Goal: Information Seeking & Learning: Understand process/instructions

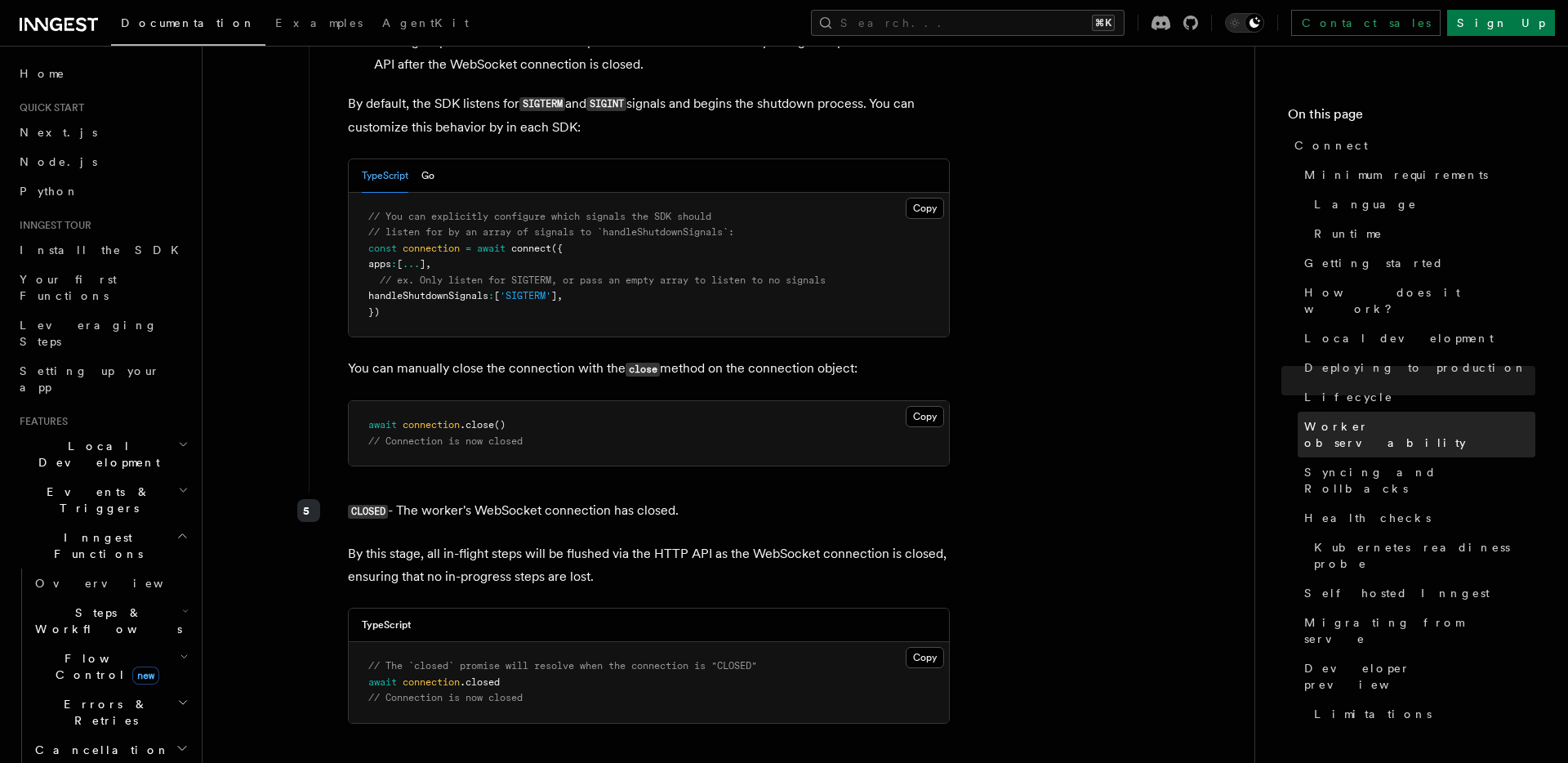
scroll to position [4794, 0]
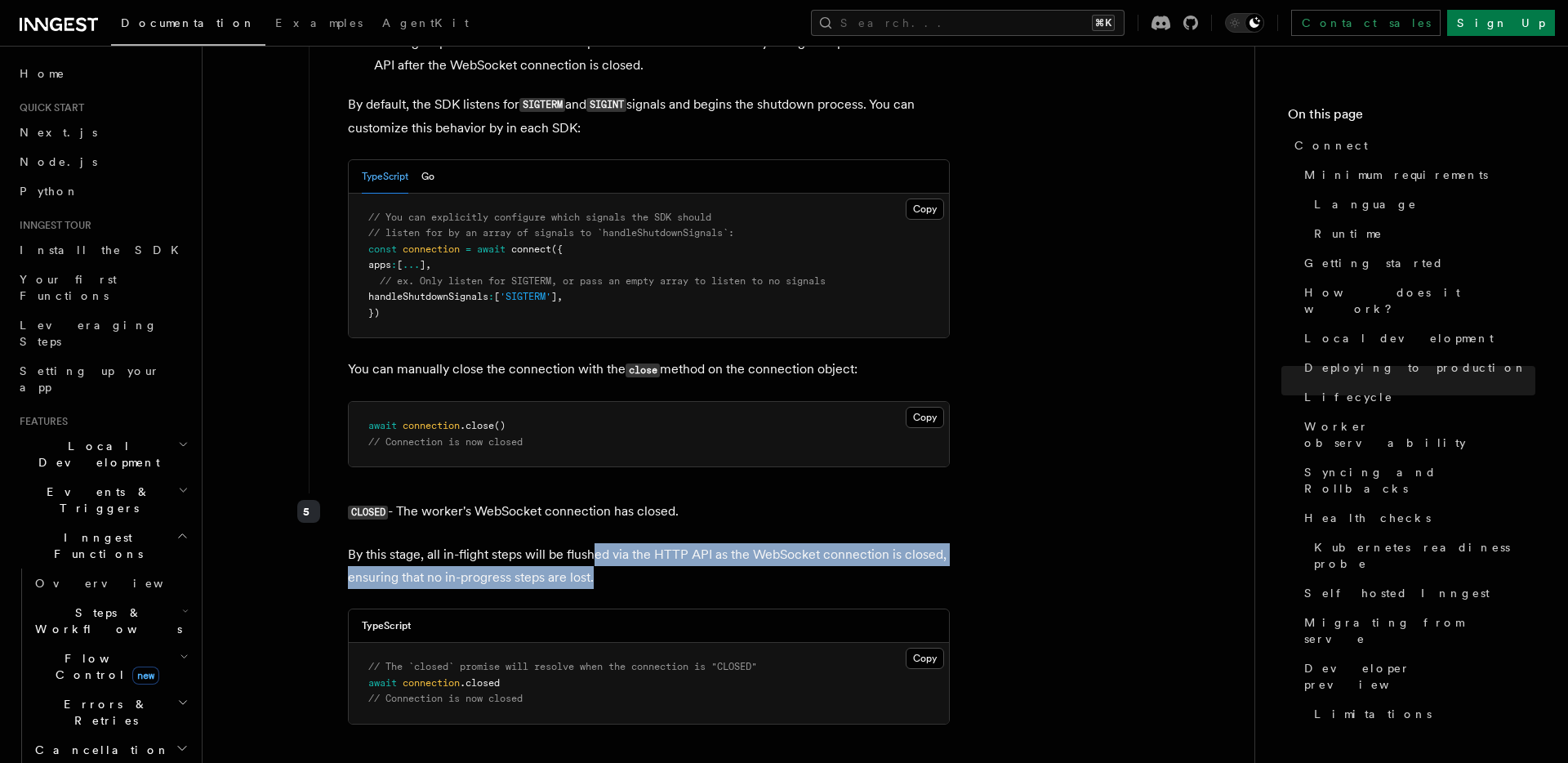
drag, startPoint x: 594, startPoint y: 491, endPoint x: 591, endPoint y: 474, distance: 17.3
click at [591, 543] on p "By this stage, all in-flight steps will be flushed via the HTTP API as the WebS…" at bounding box center [649, 566] width 602 height 46
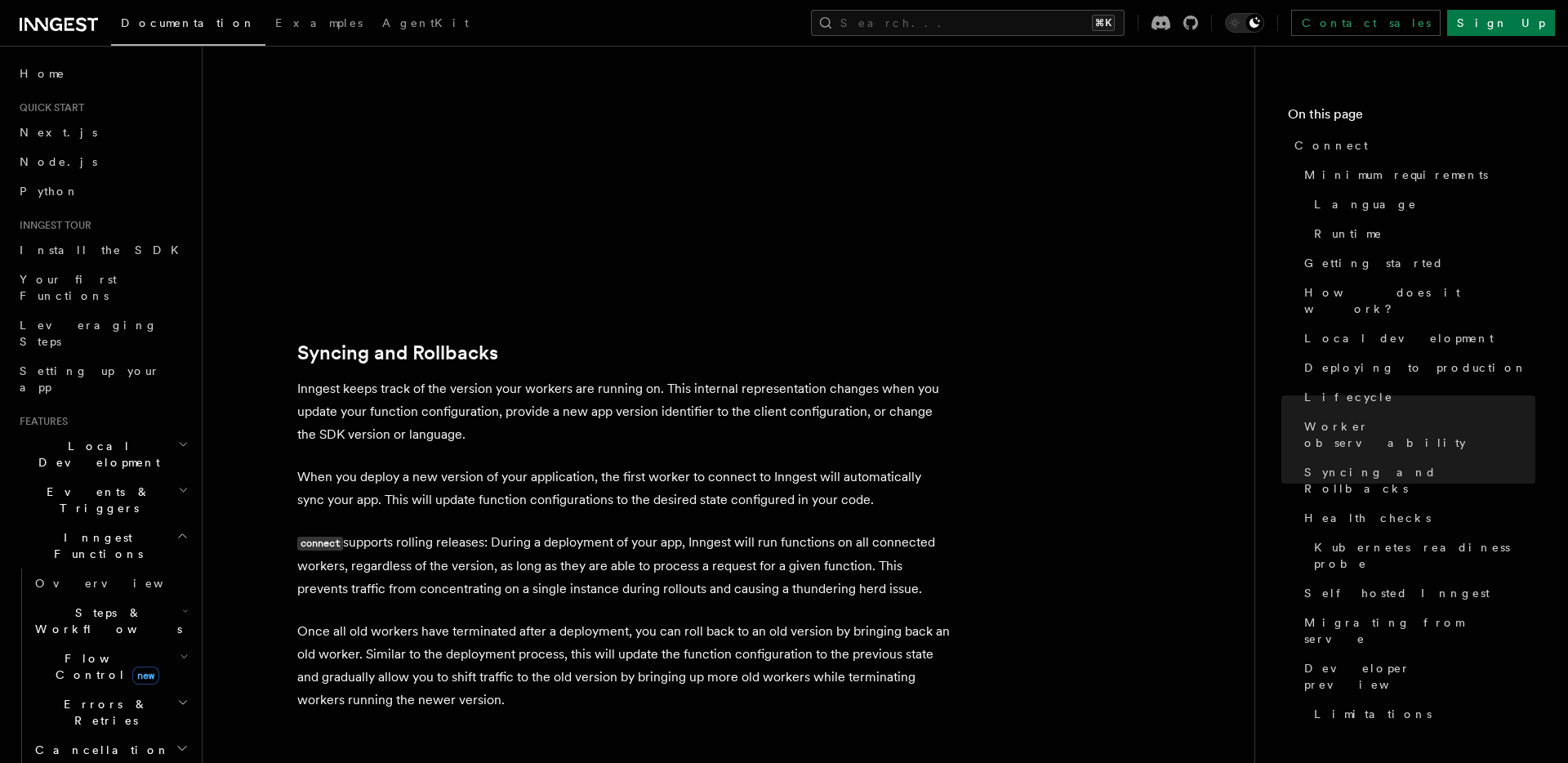
scroll to position [6074, 0]
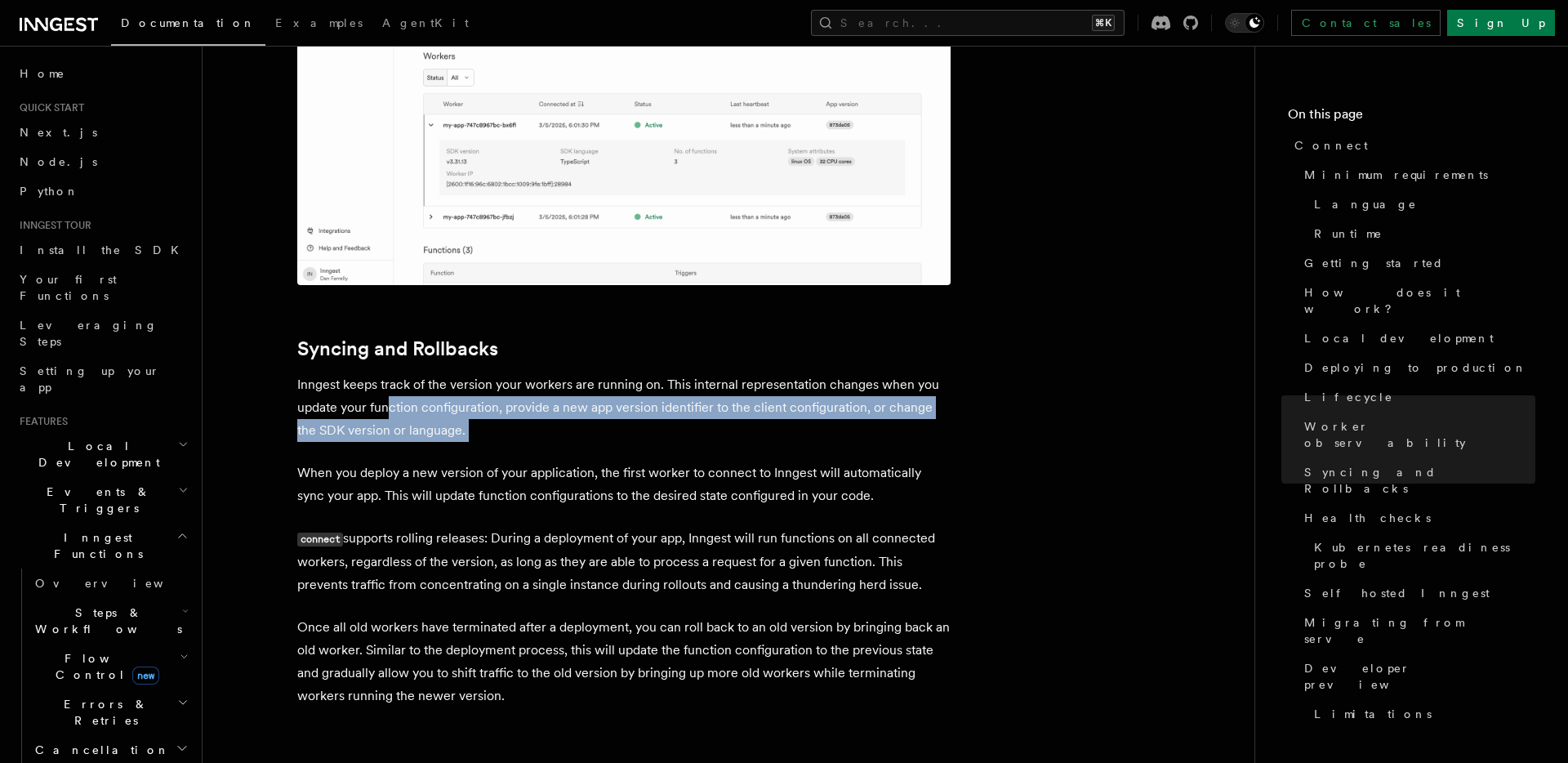
drag, startPoint x: 391, startPoint y: 298, endPoint x: 435, endPoint y: 357, distance: 73.6
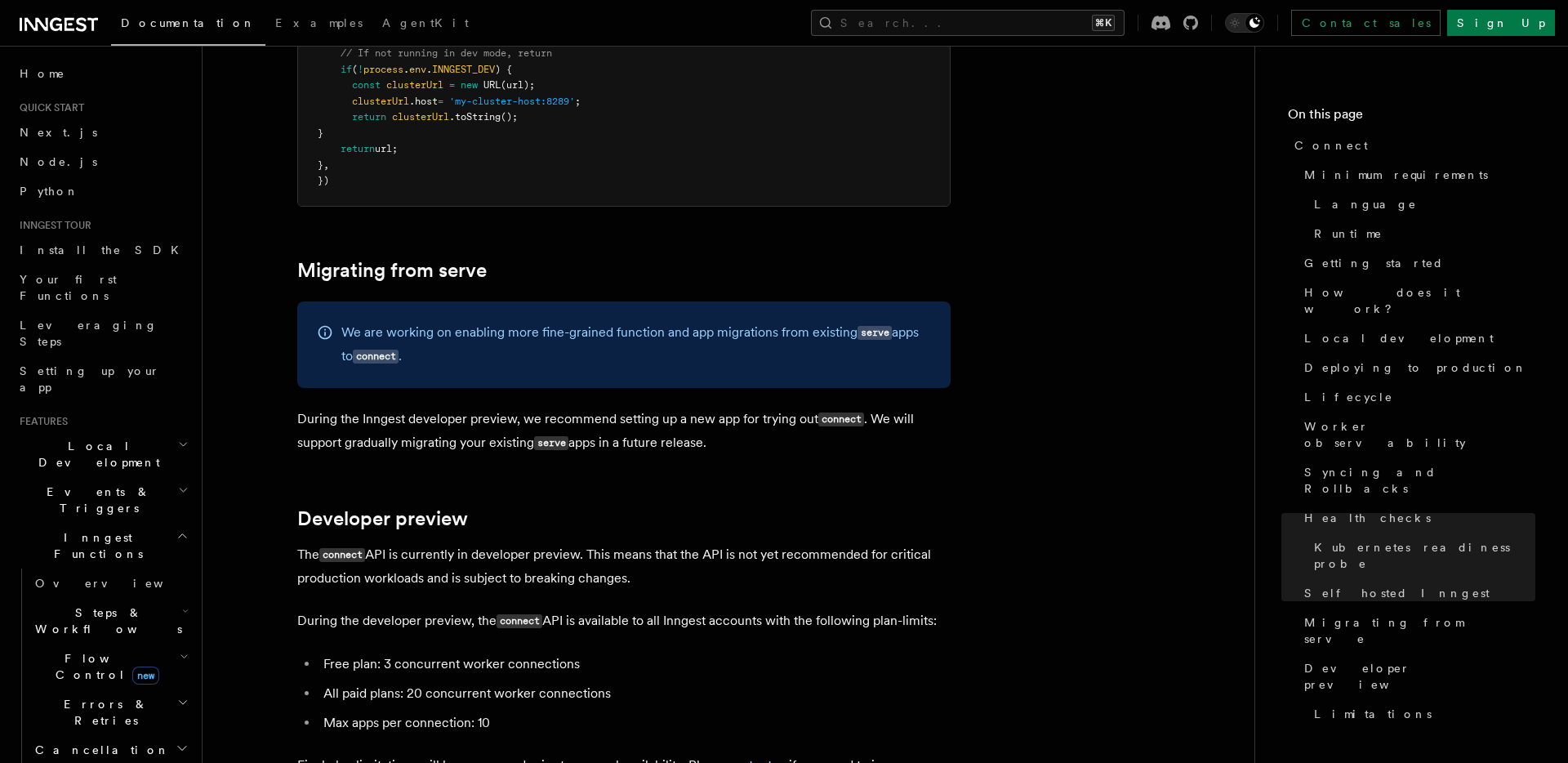
scroll to position [8489, 0]
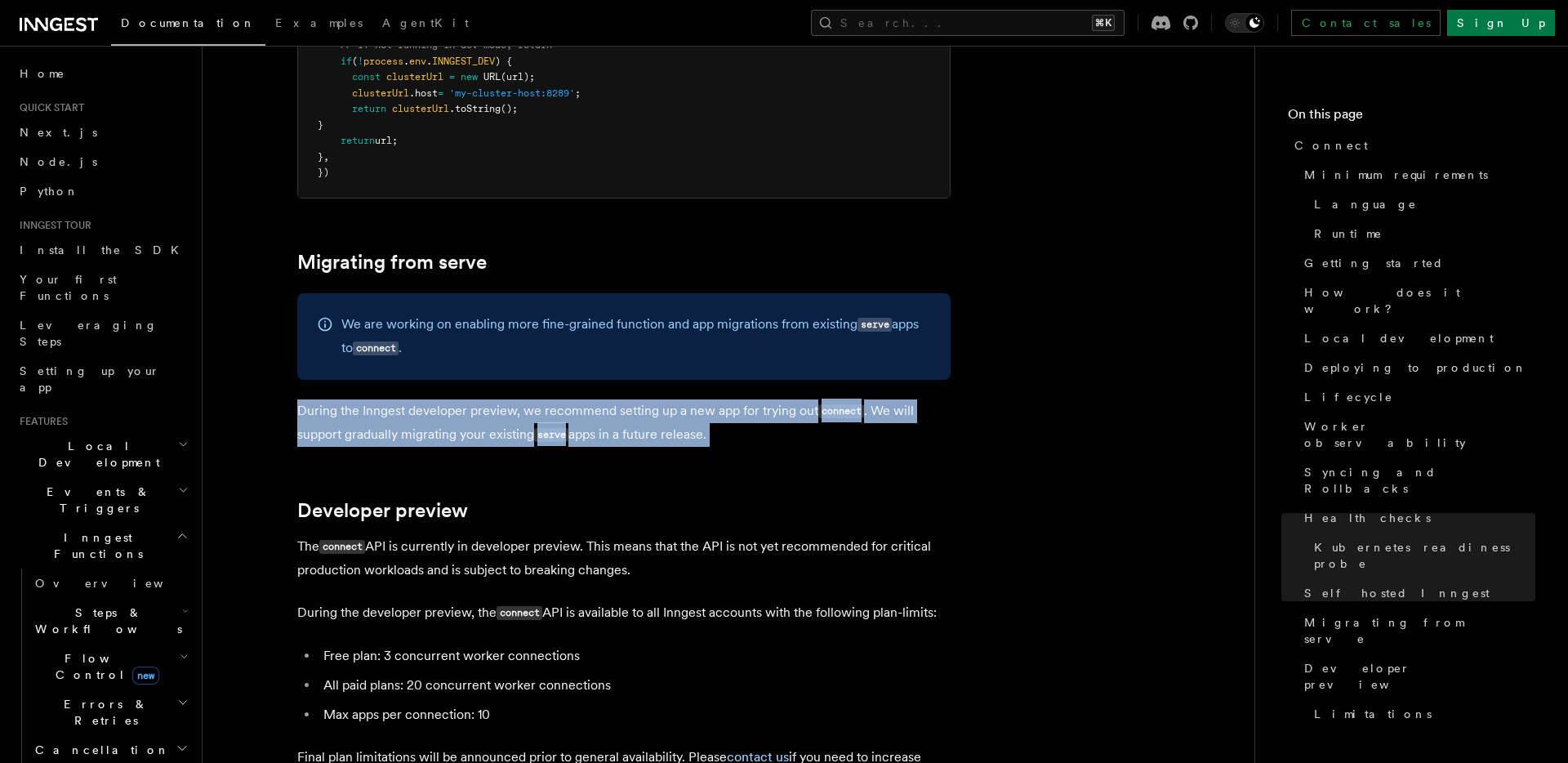
drag, startPoint x: 522, startPoint y: 301, endPoint x: 534, endPoint y: 352, distance: 52.4
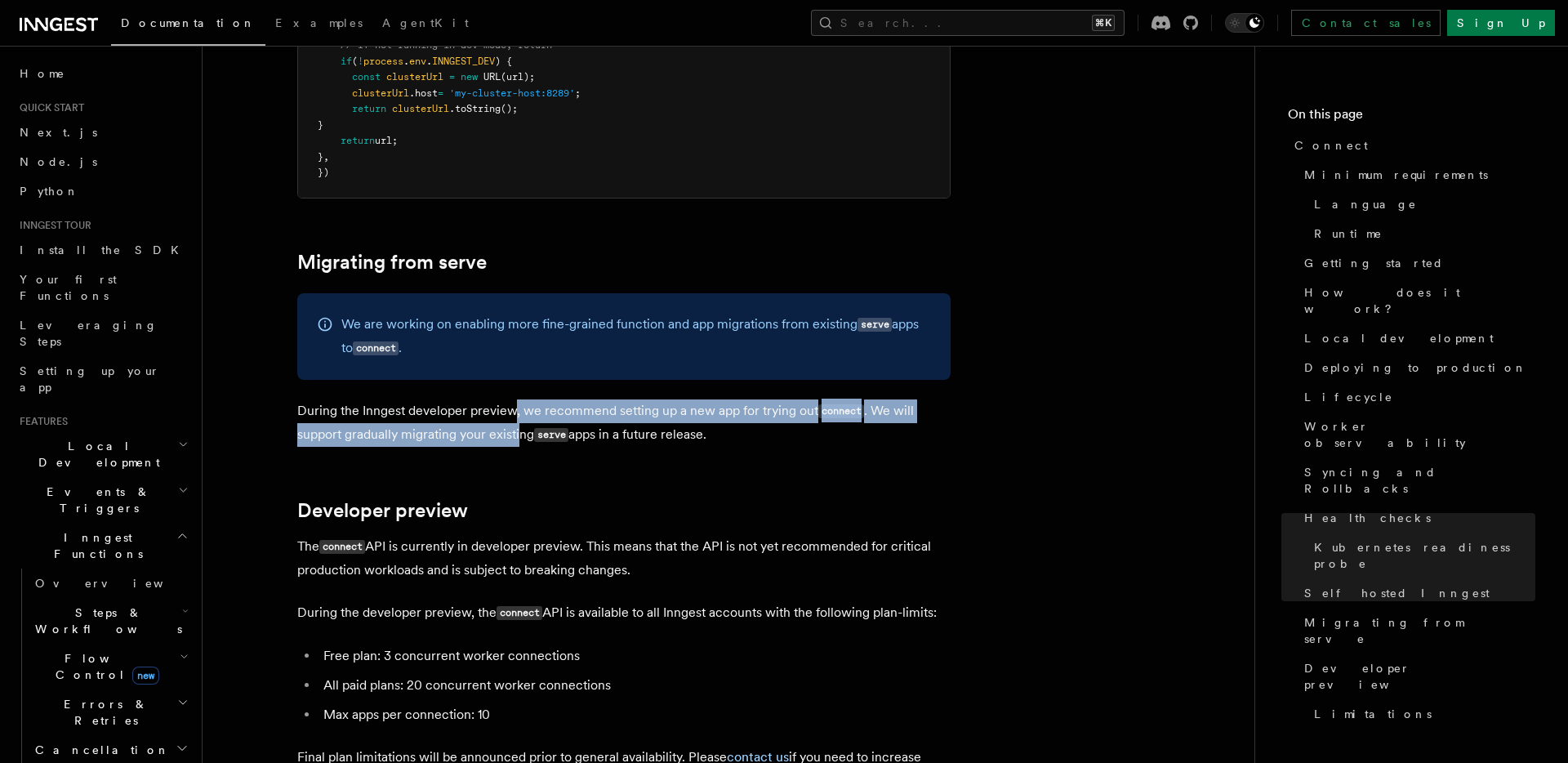
drag, startPoint x: 522, startPoint y: 343, endPoint x: 511, endPoint y: 316, distance: 29.2
click at [511, 400] on p "During the Inngest developer preview, we recommend setting up a new app for try…" at bounding box center [624, 423] width 654 height 47
drag, startPoint x: 504, startPoint y: 357, endPoint x: 499, endPoint y: 322, distance: 35.4
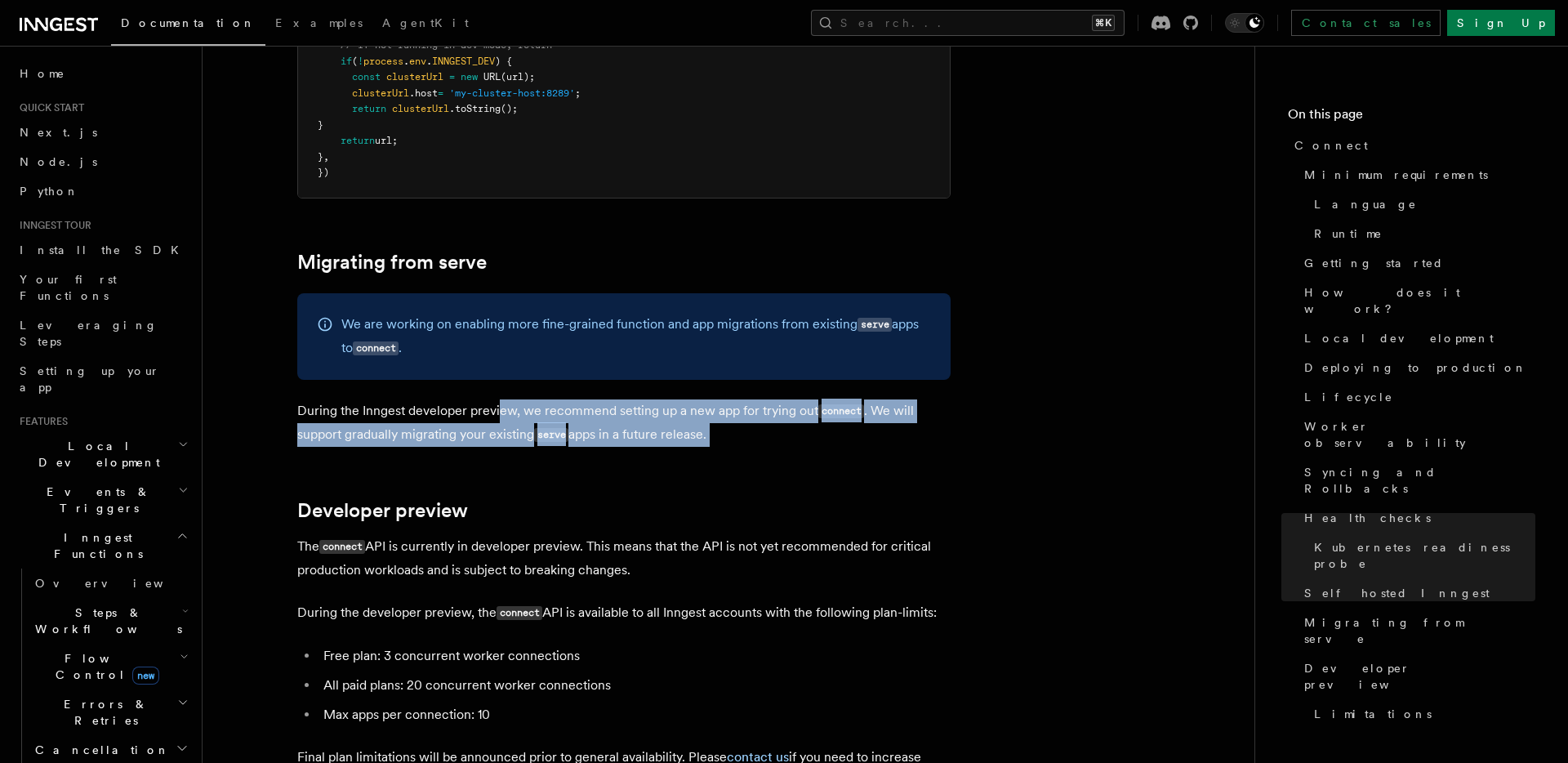
click at [499, 400] on p "During the Inngest developer preview, we recommend setting up a new app for try…" at bounding box center [624, 423] width 654 height 47
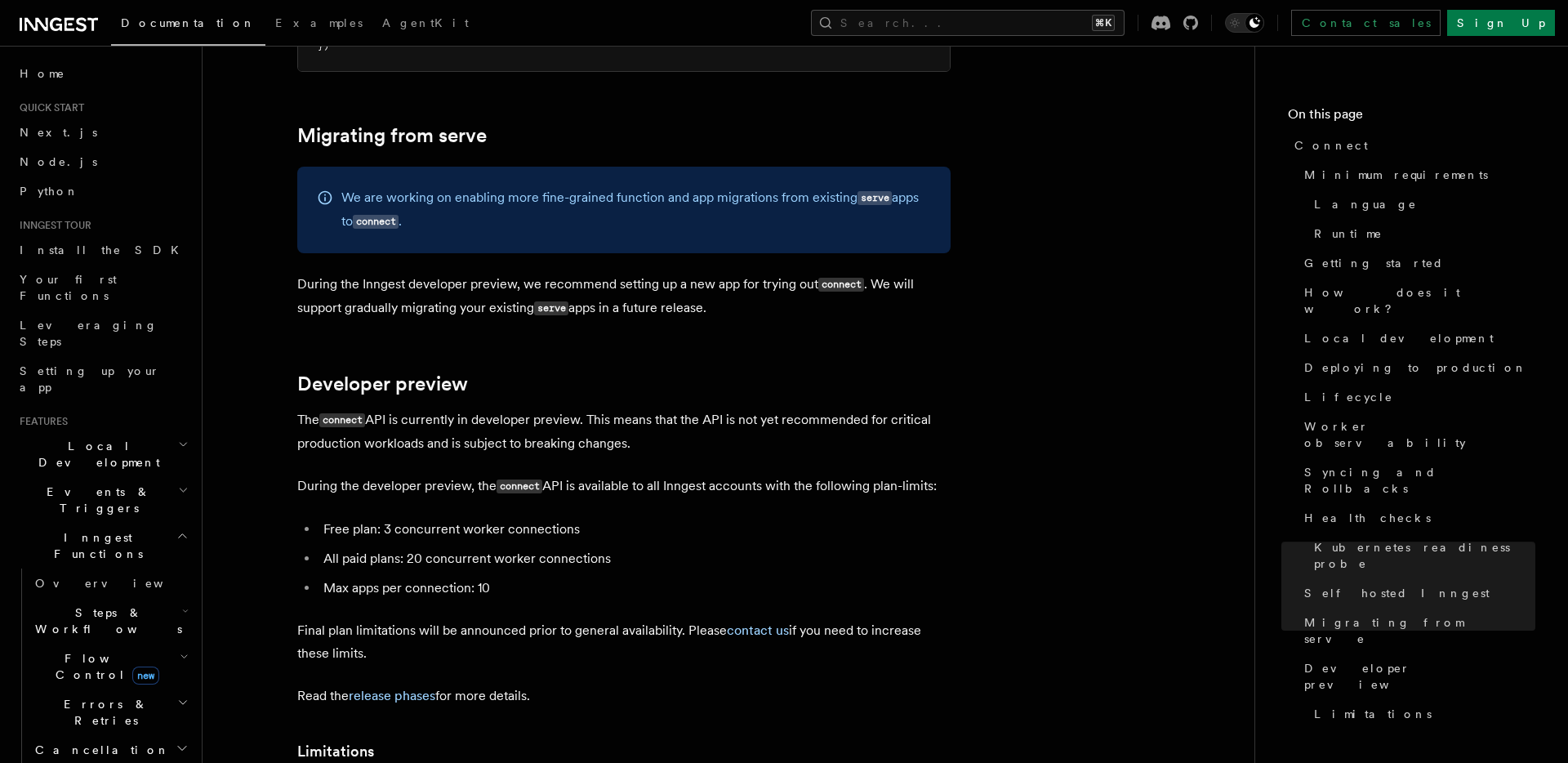
scroll to position [8620, 0]
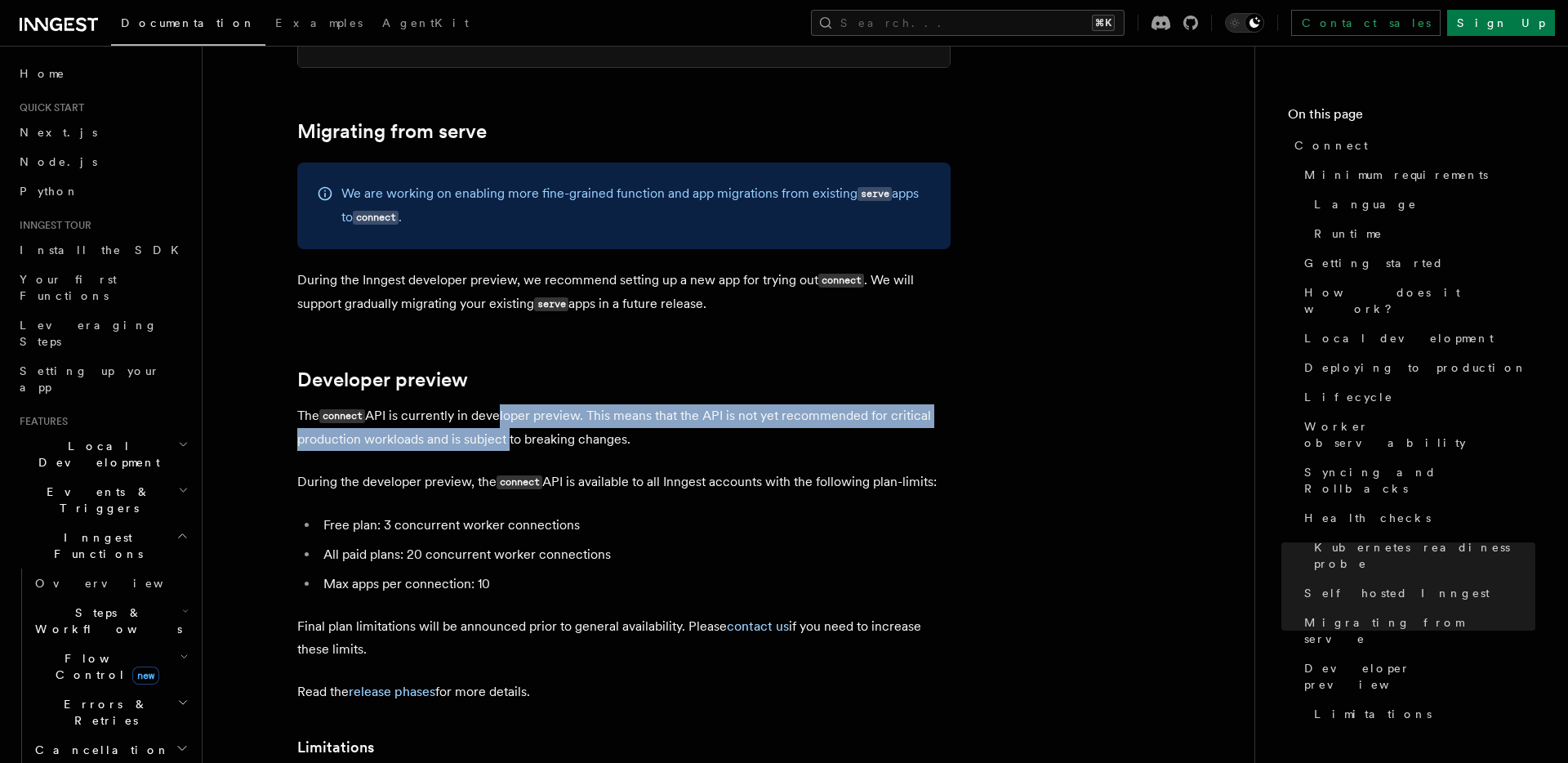
drag, startPoint x: 500, startPoint y: 324, endPoint x: 506, endPoint y: 353, distance: 29.6
click at [506, 405] on p "The connect API is currently in developer preview. This means that the API is n…" at bounding box center [624, 428] width 654 height 46
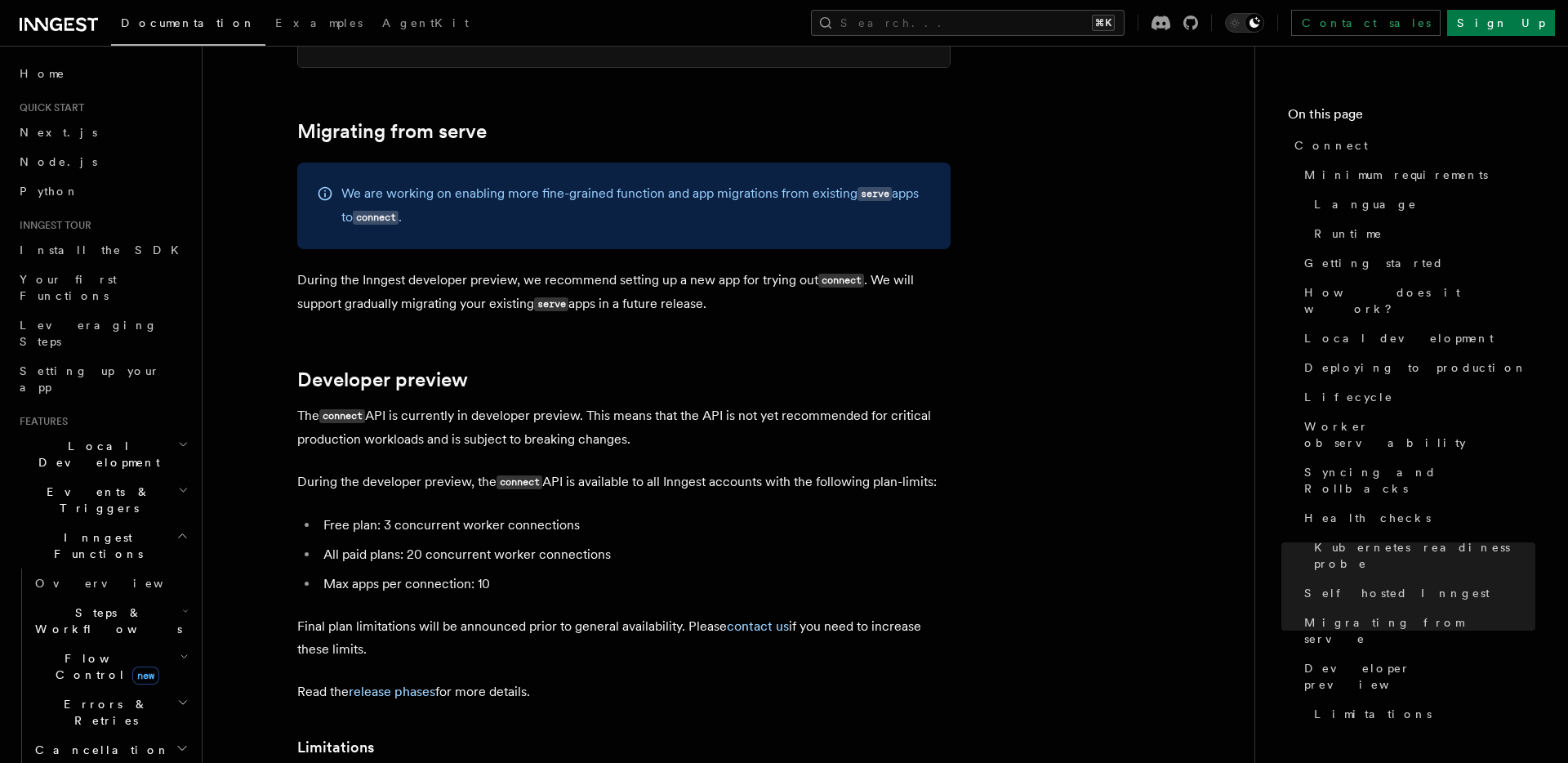
click at [458, 470] on p "During the developer preview, the connect API is available to all Inngest accou…" at bounding box center [624, 482] width 654 height 24
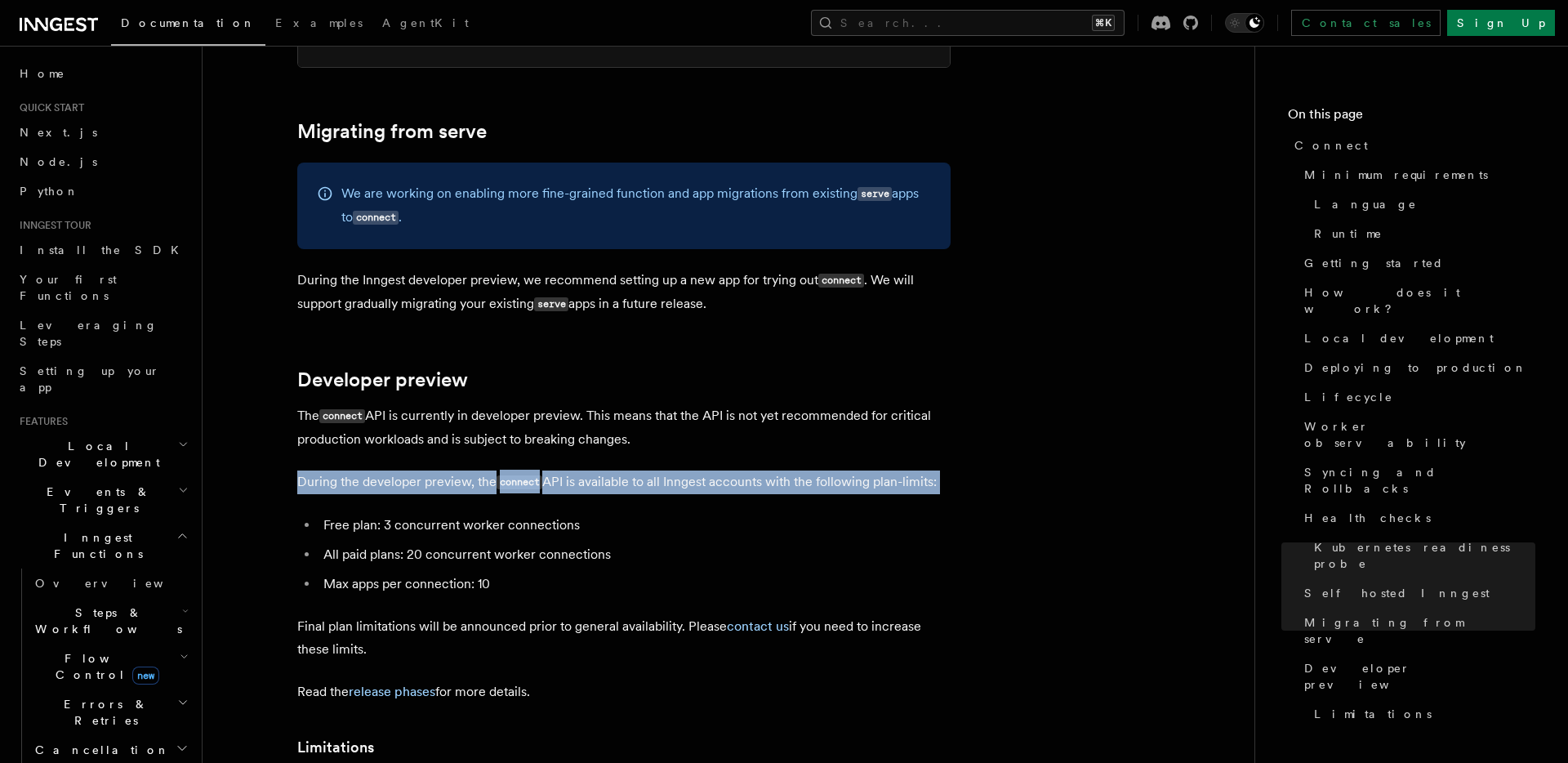
click at [458, 470] on p "During the developer preview, the connect API is available to all Inngest accou…" at bounding box center [624, 482] width 654 height 24
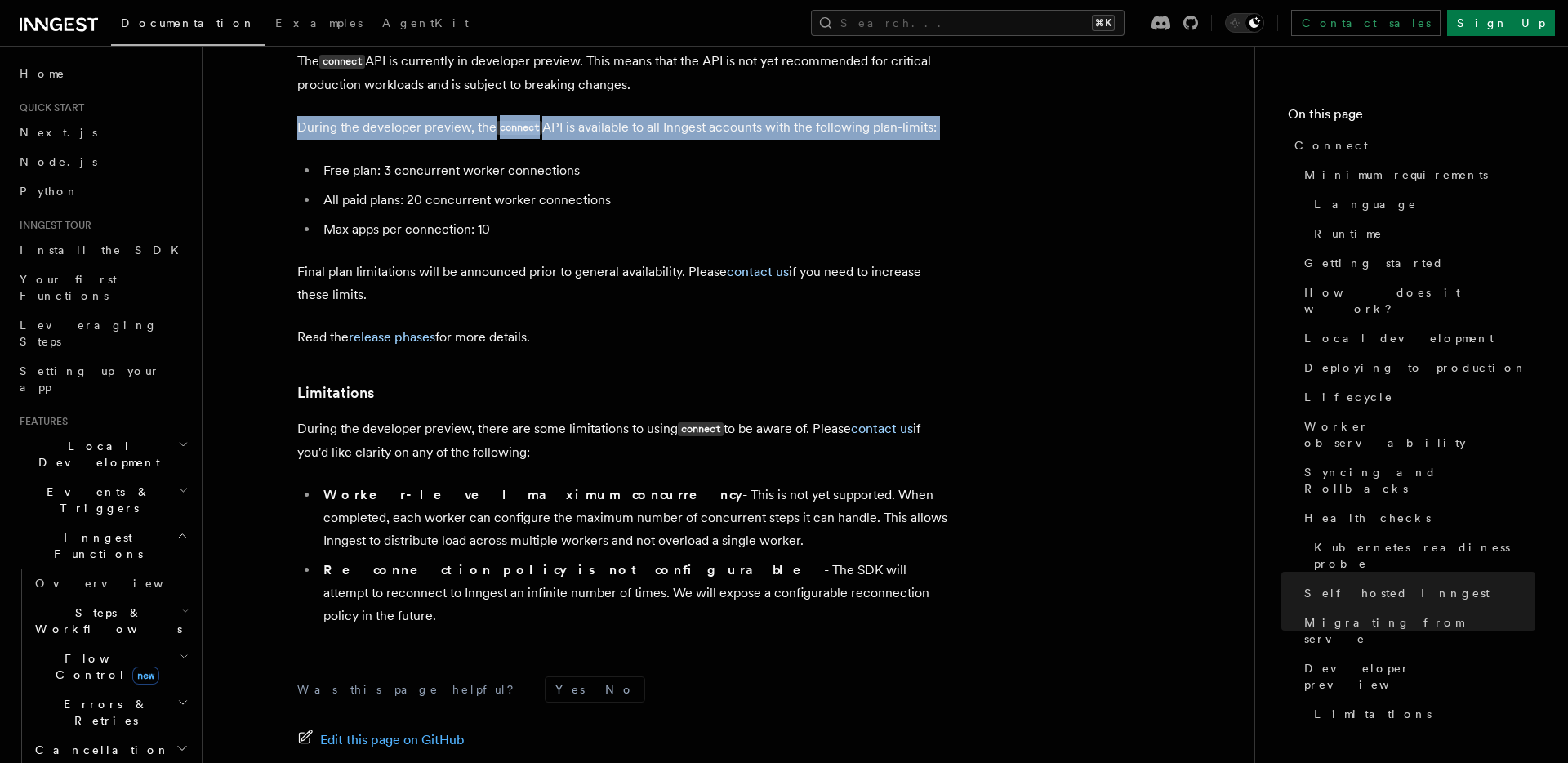
scroll to position [9001, 0]
